Goal: Task Accomplishment & Management: Manage account settings

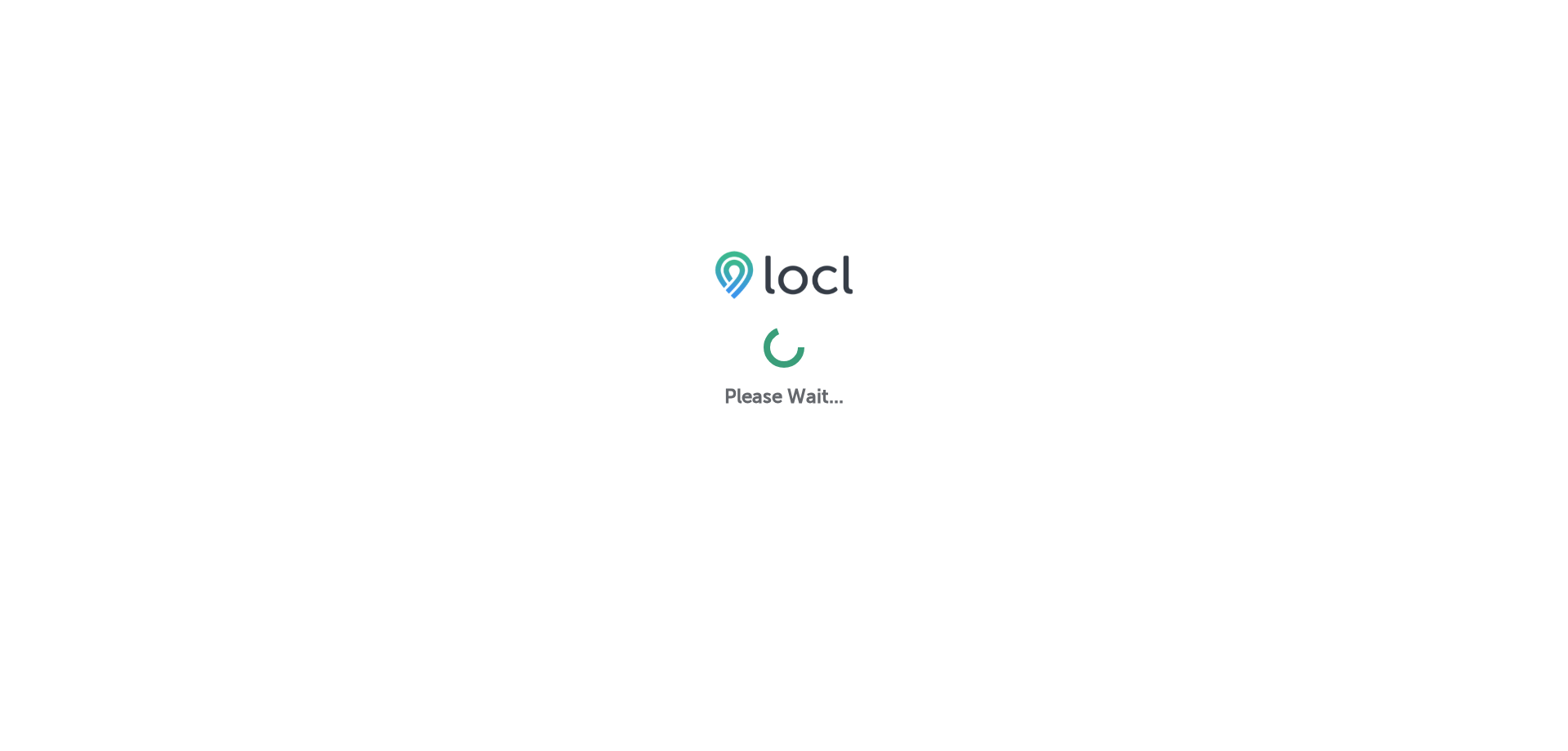
select select "TH"
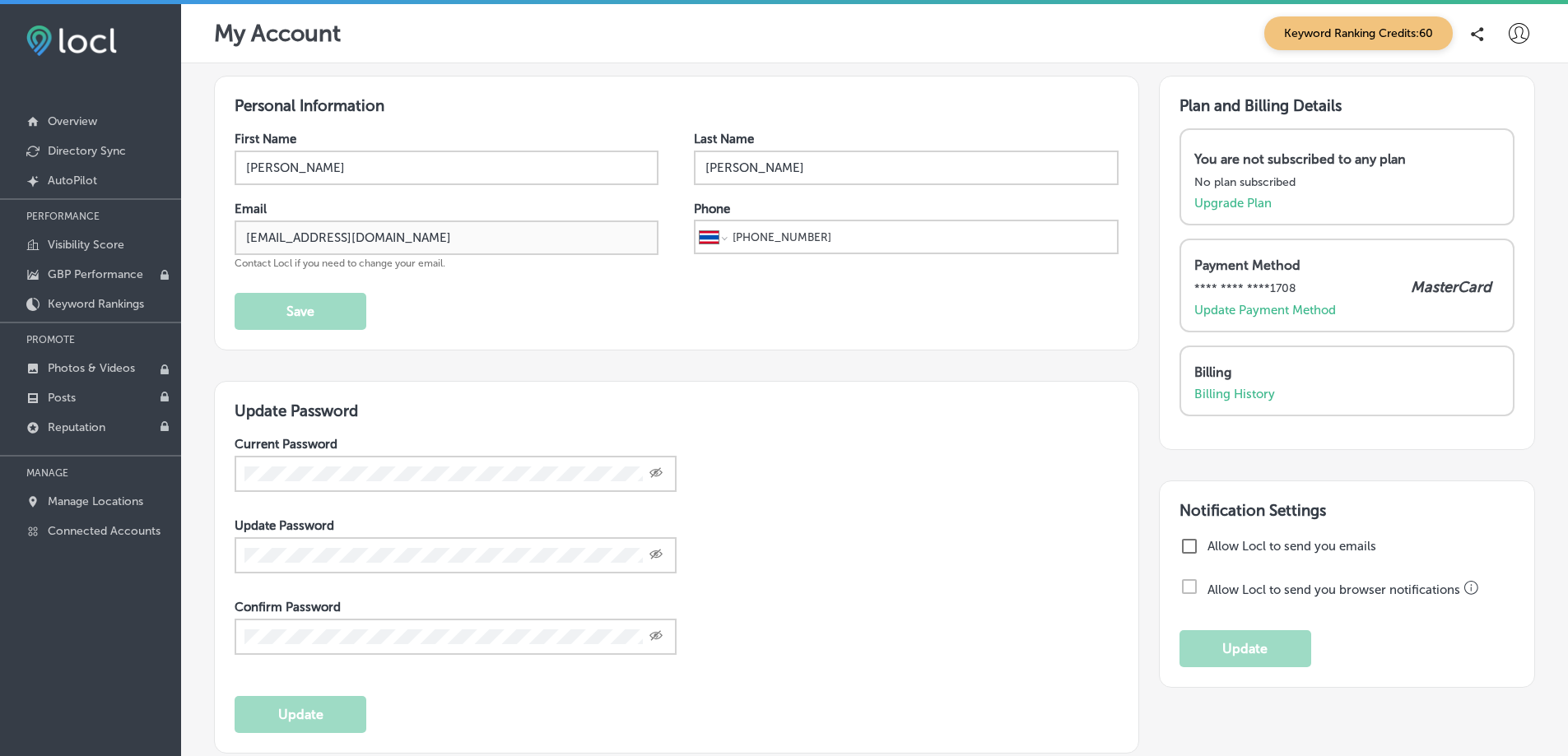
click at [1513, 37] on icon at bounding box center [1519, 33] width 21 height 21
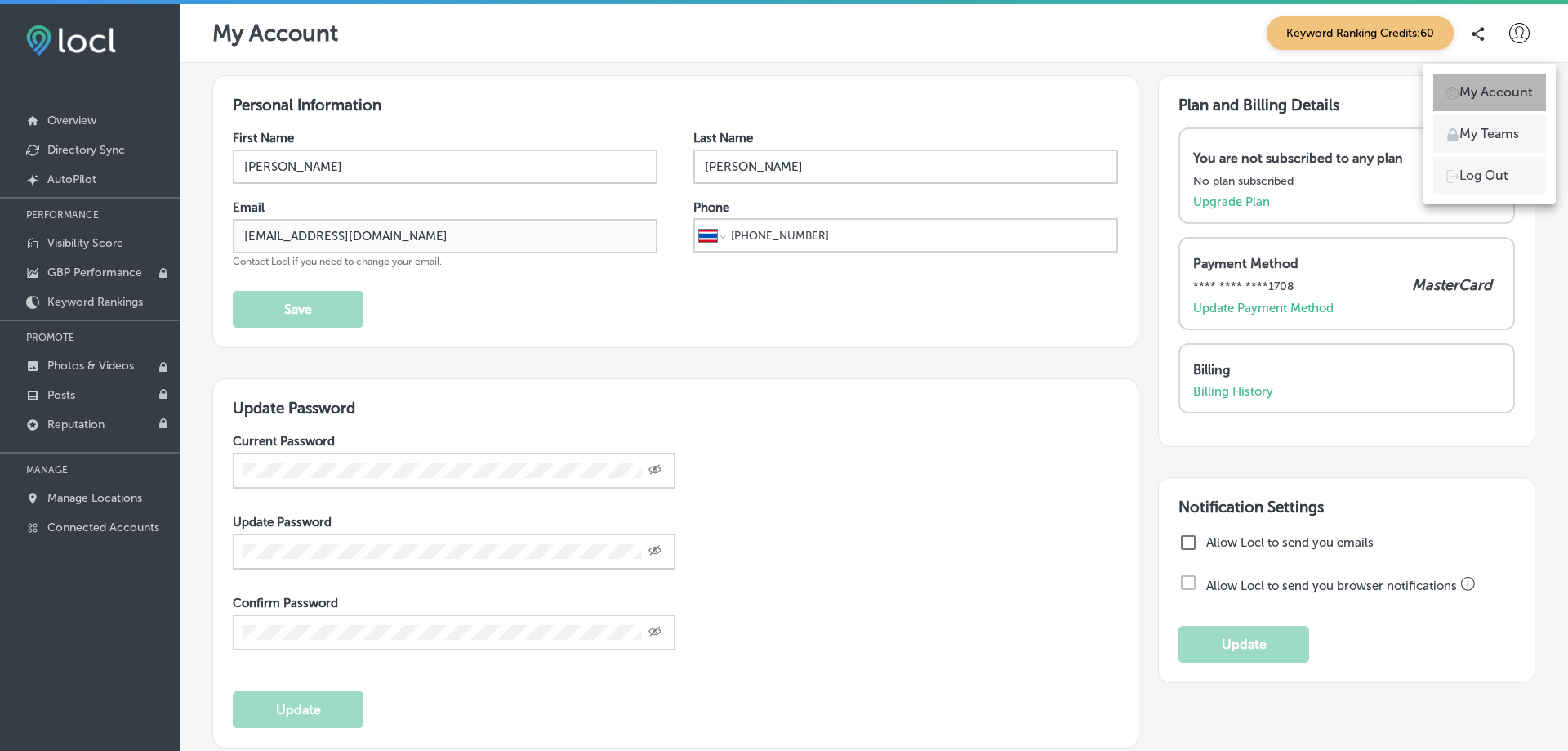
click at [1485, 93] on p "My Account" at bounding box center [1496, 92] width 74 height 20
click at [1485, 82] on li "My Account" at bounding box center [1490, 92] width 113 height 37
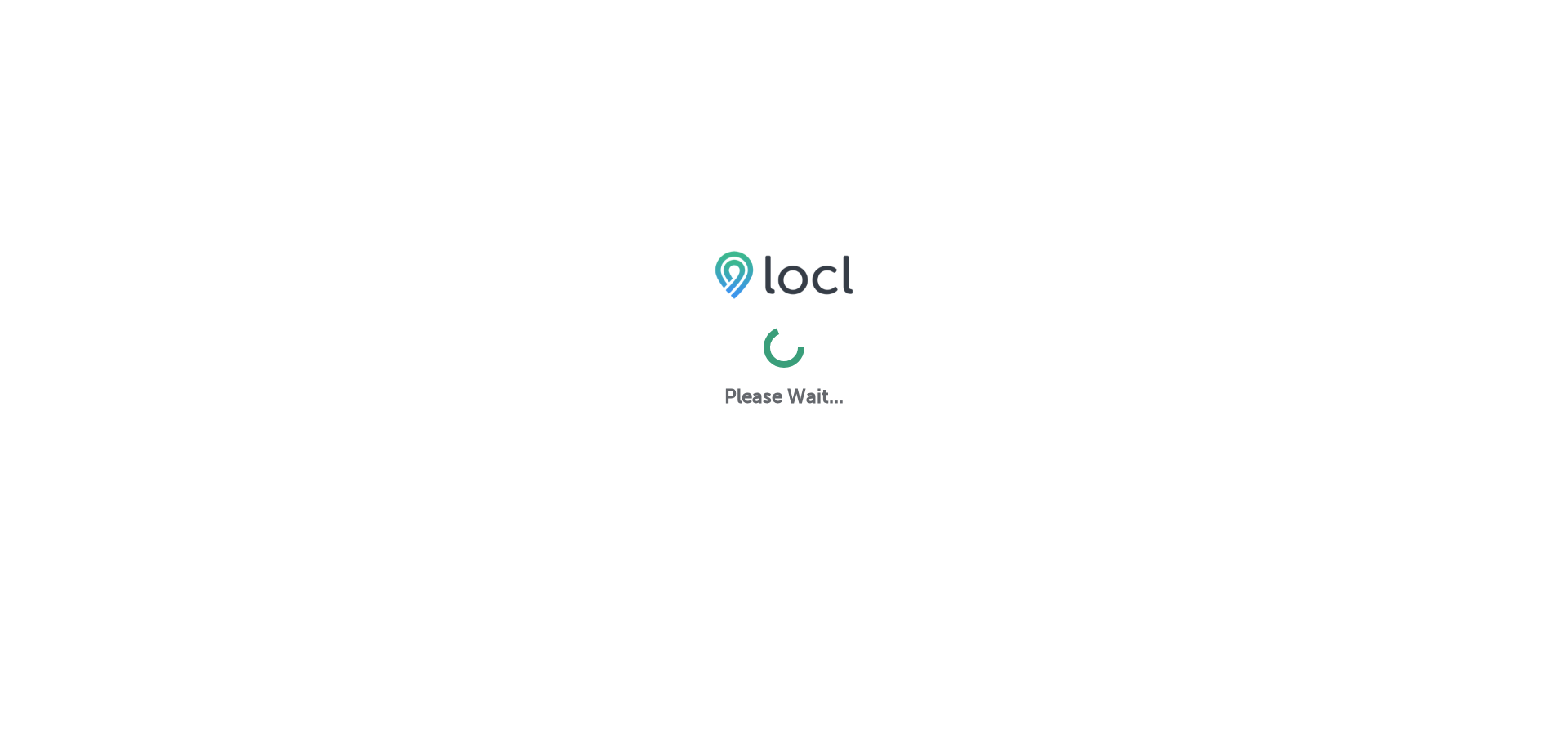
select select "TH"
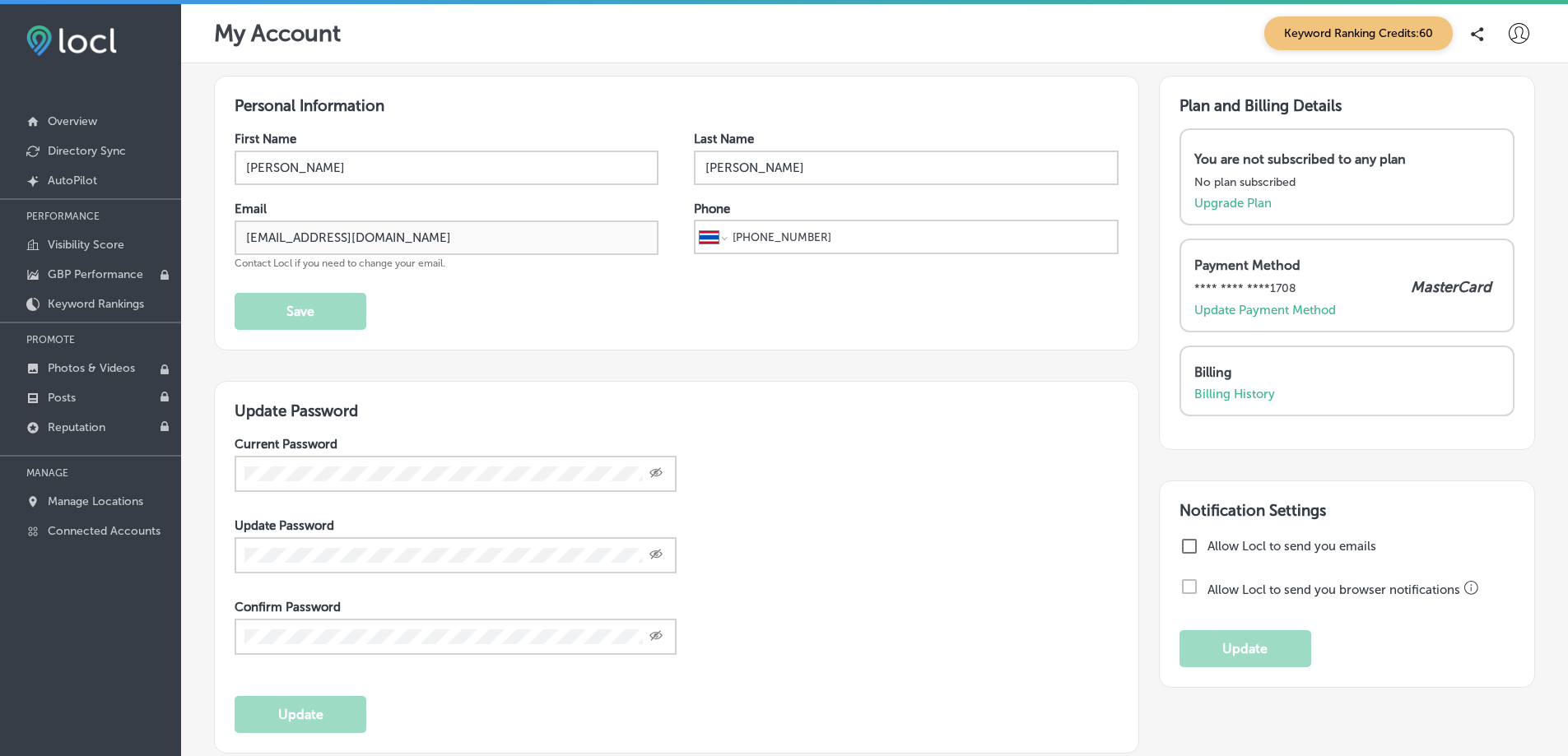
click at [1509, 43] on icon at bounding box center [1519, 33] width 21 height 21
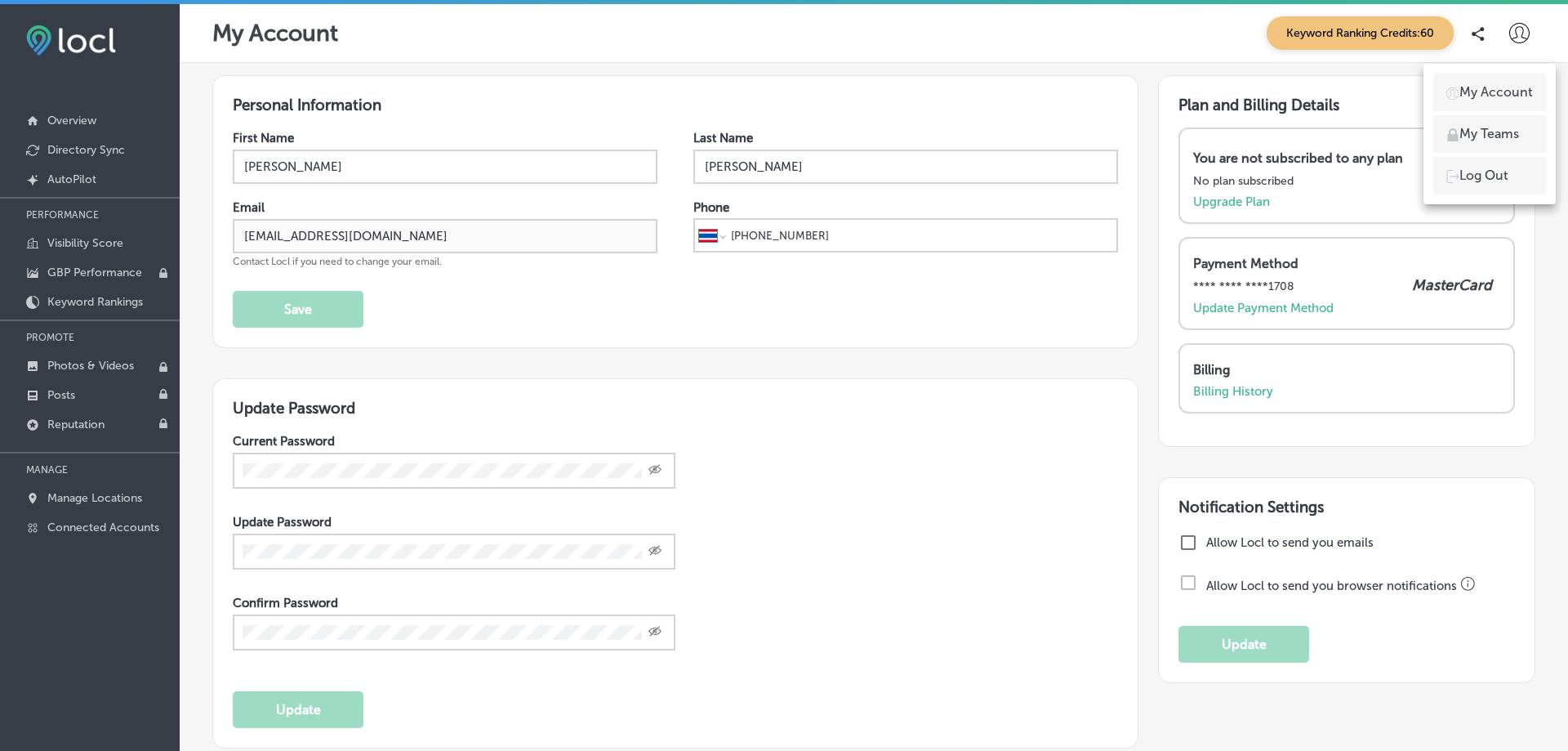
drag, startPoint x: 1477, startPoint y: 170, endPoint x: 1467, endPoint y: 170, distance: 10.0
click at [1477, 170] on p "Log Out" at bounding box center [1484, 175] width 49 height 20
